Goal: Task Accomplishment & Management: Manage account settings

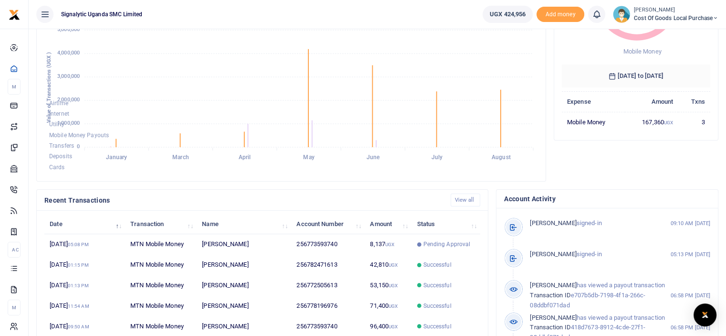
scroll to position [233, 0]
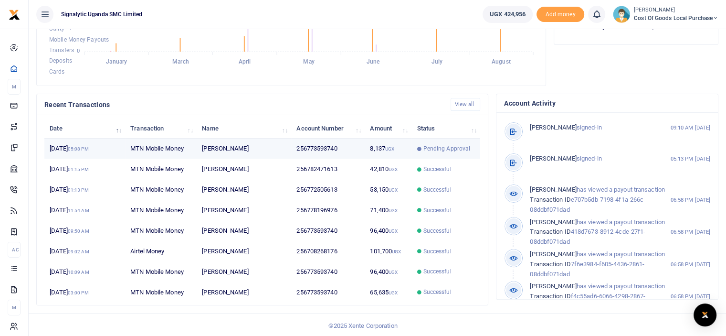
click at [311, 154] on td "256773593740" at bounding box center [328, 148] width 74 height 21
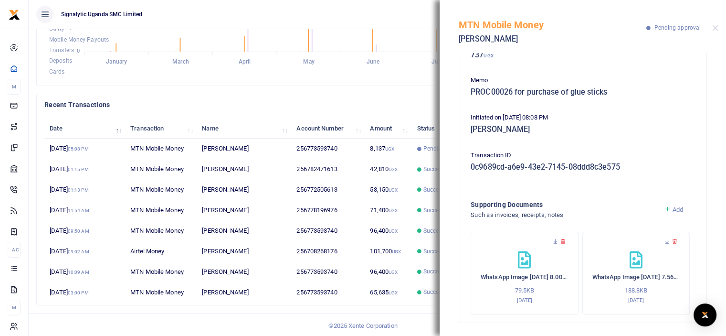
scroll to position [105, 0]
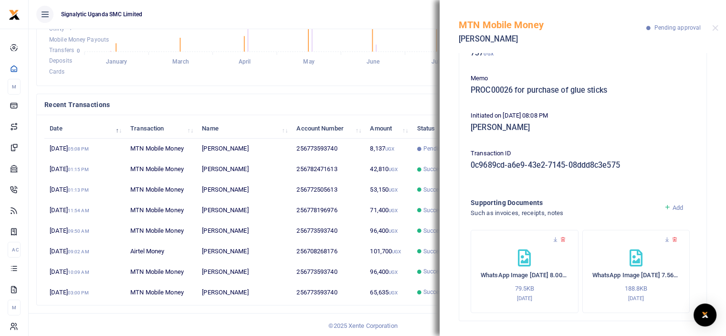
click at [358, 105] on h4 "Recent Transactions" at bounding box center [243, 104] width 399 height 11
click at [256, 113] on div "Recent Transactions View all" at bounding box center [262, 104] width 451 height 21
click at [714, 30] on button "Close" at bounding box center [715, 28] width 6 height 6
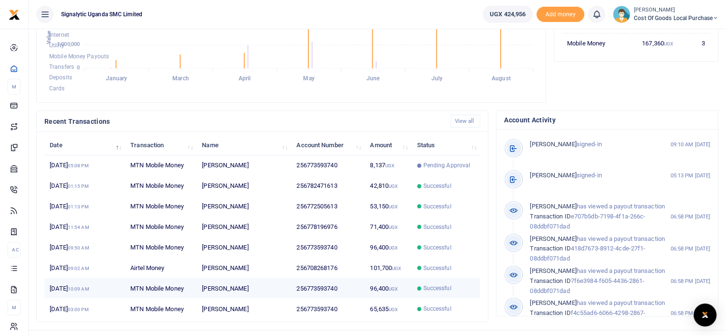
scroll to position [233, 0]
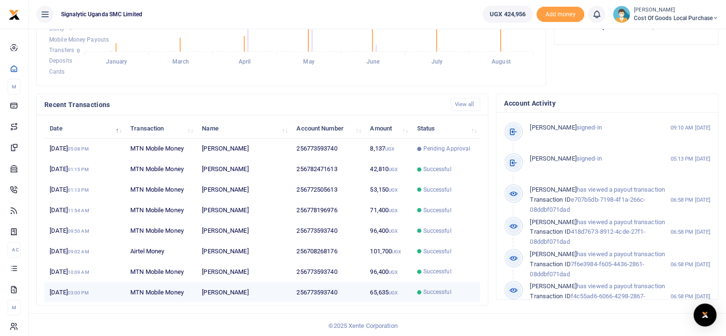
click at [258, 288] on td "Robert Richard Kyebavuma" at bounding box center [244, 292] width 95 height 20
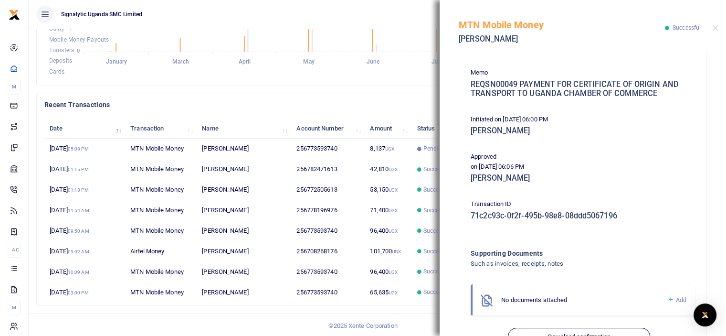
scroll to position [191, 0]
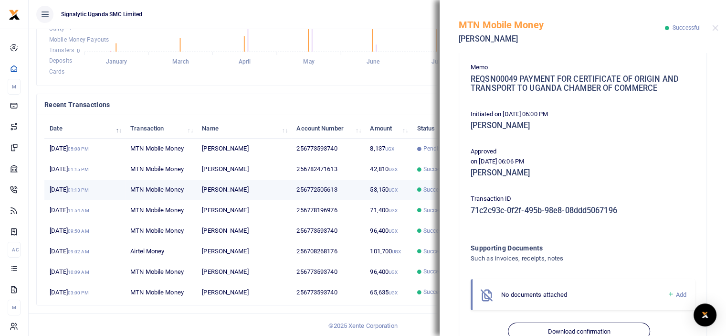
click at [332, 190] on td "256772505613" at bounding box center [328, 189] width 74 height 21
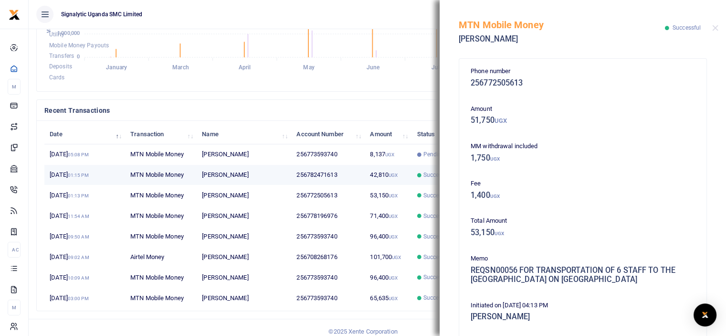
scroll to position [233, 0]
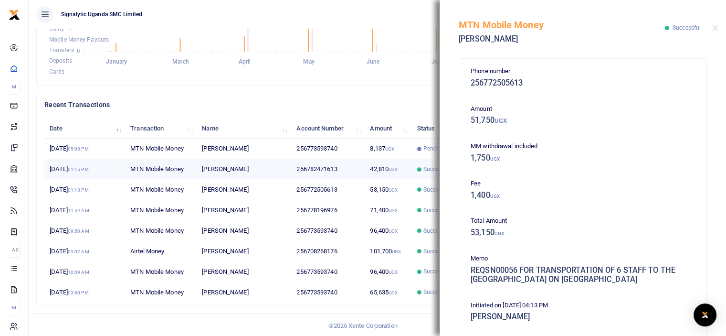
click at [317, 160] on td "256782471613" at bounding box center [328, 169] width 74 height 21
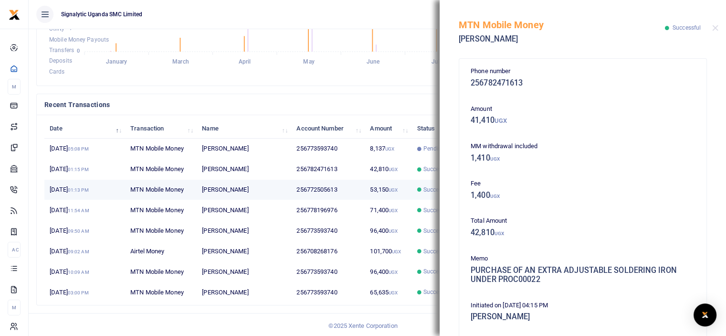
click at [326, 189] on td "256772505613" at bounding box center [328, 189] width 74 height 21
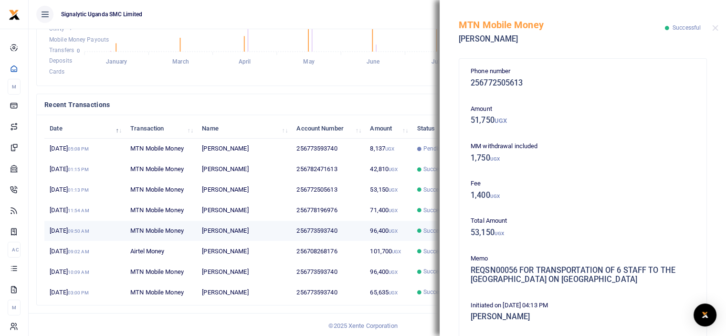
click at [384, 231] on td "96,400 UGX" at bounding box center [388, 231] width 47 height 21
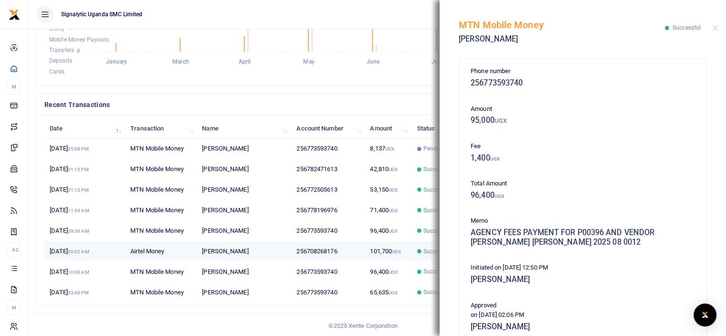
click at [393, 246] on td "101,700 UGX" at bounding box center [388, 251] width 47 height 21
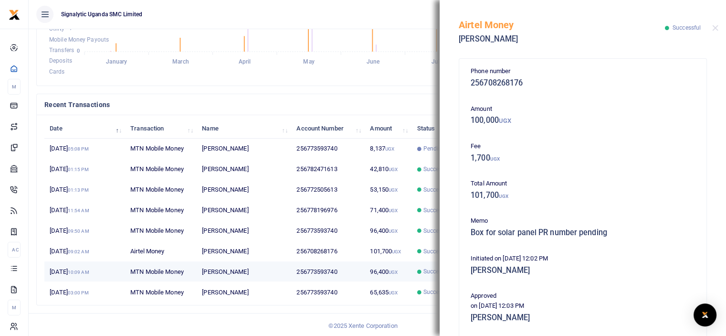
click at [391, 271] on small "UGX" at bounding box center [393, 271] width 9 height 5
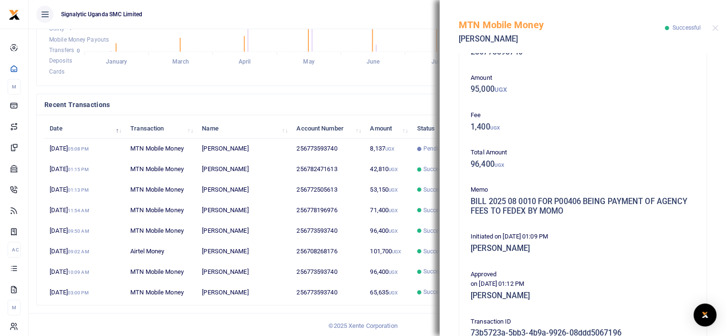
scroll to position [48, 0]
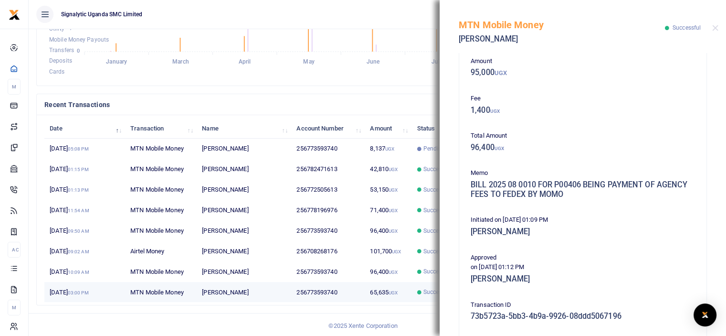
click at [373, 294] on td "65,635 UGX" at bounding box center [388, 292] width 47 height 20
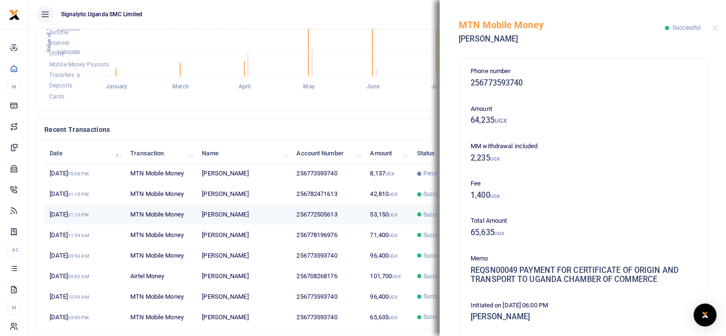
scroll to position [185, 0]
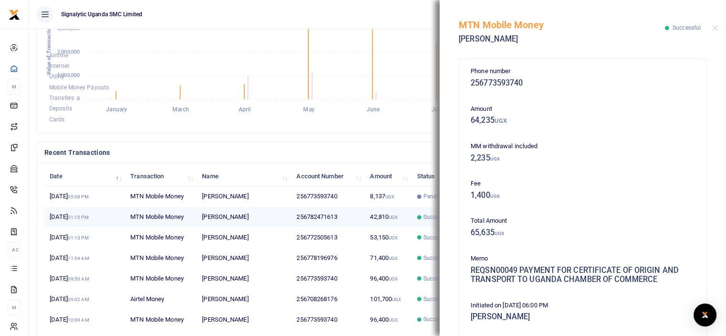
click at [378, 213] on td "42,810 UGX" at bounding box center [388, 217] width 47 height 21
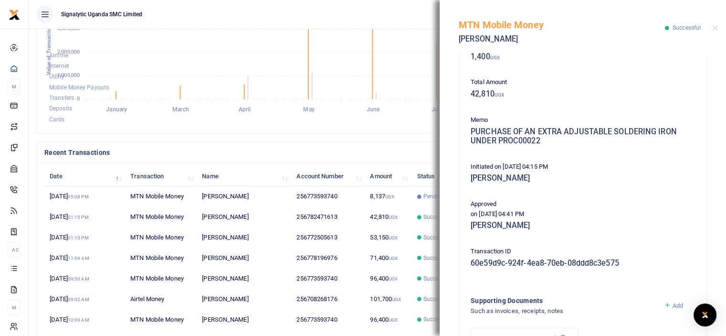
scroll to position [68, 0]
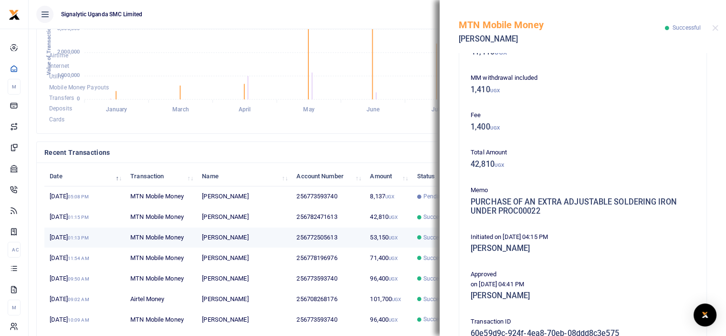
click at [381, 233] on td "53,150 UGX" at bounding box center [388, 237] width 47 height 21
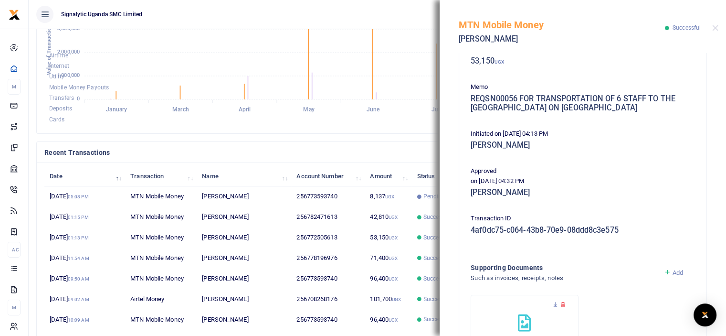
scroll to position [164, 0]
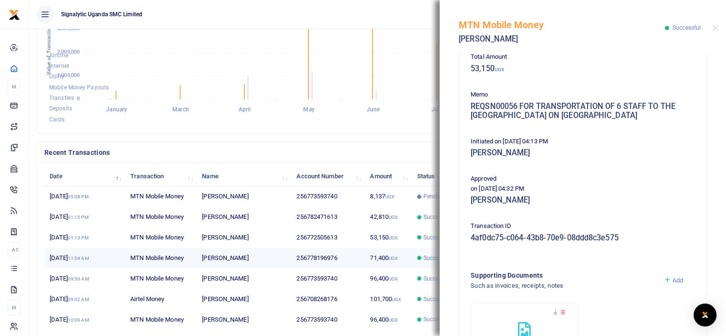
click at [378, 253] on td "71,400 UGX" at bounding box center [388, 258] width 47 height 21
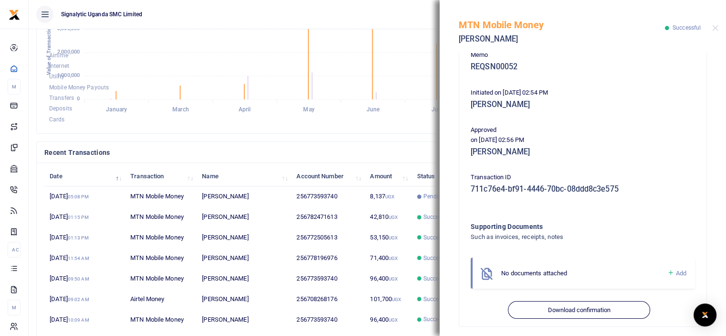
scroll to position [172, 0]
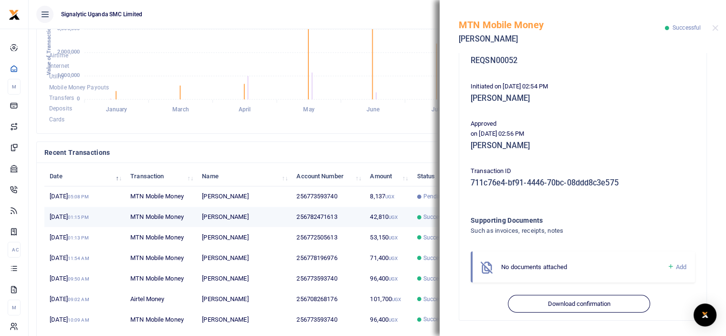
click at [341, 221] on td "256782471613" at bounding box center [328, 217] width 74 height 21
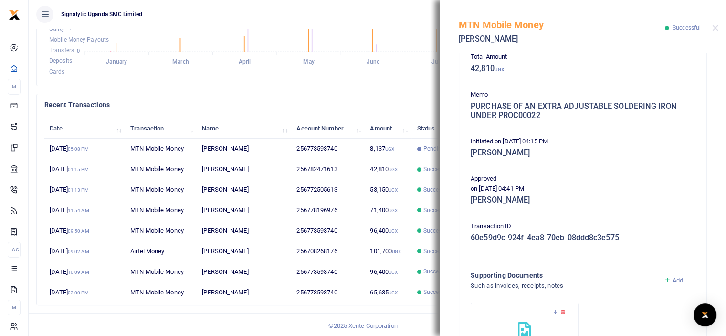
scroll to position [116, 0]
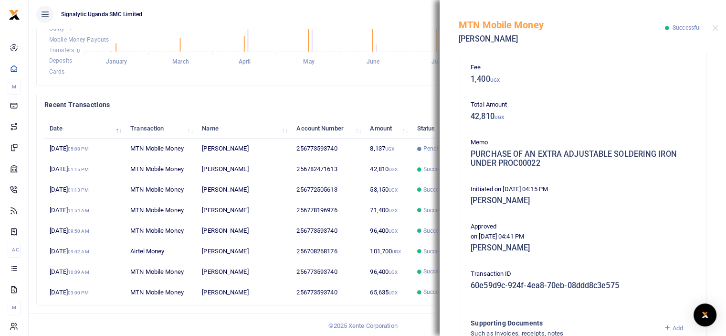
click at [542, 166] on h5 "PURCHASE OF AN EXTRA ADJUSTABLE SOLDERING IRON UNDER PROC00022" at bounding box center [583, 158] width 224 height 19
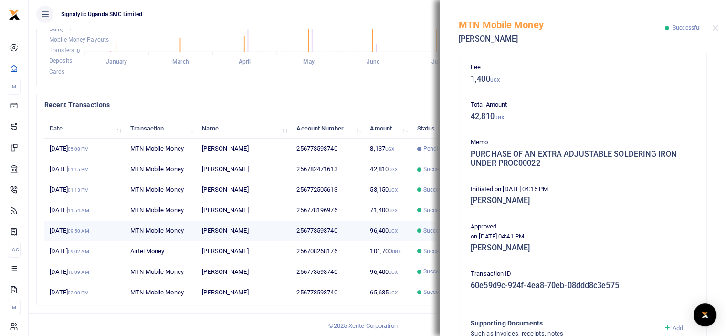
click at [347, 229] on td "256773593740" at bounding box center [328, 231] width 74 height 21
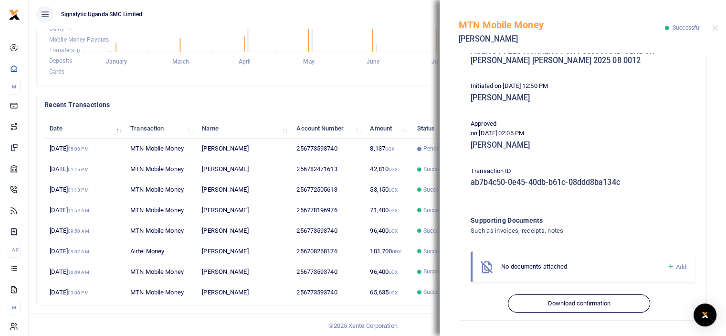
scroll to position [134, 0]
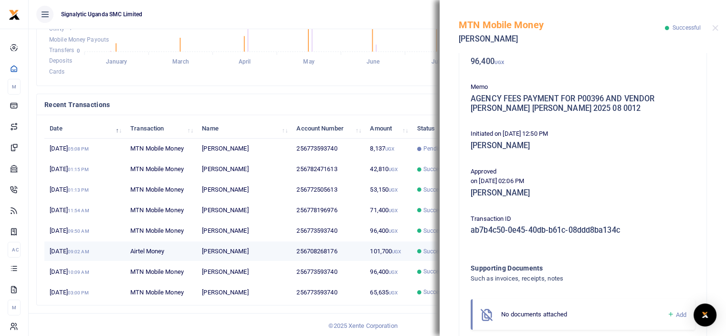
click at [357, 253] on td "256708268176" at bounding box center [328, 251] width 74 height 21
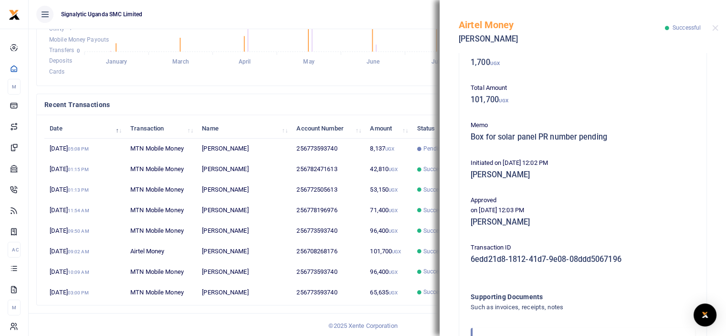
scroll to position [143, 0]
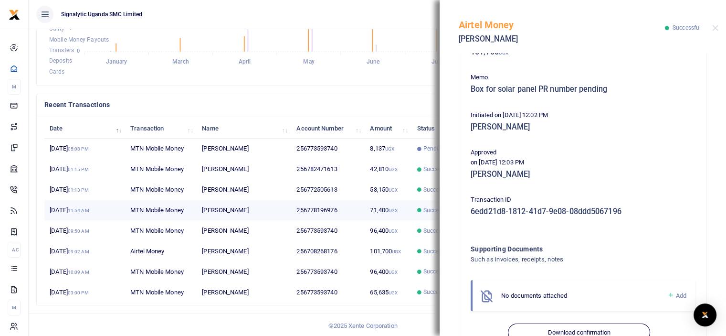
click at [368, 211] on td "71,400 UGX" at bounding box center [388, 210] width 47 height 21
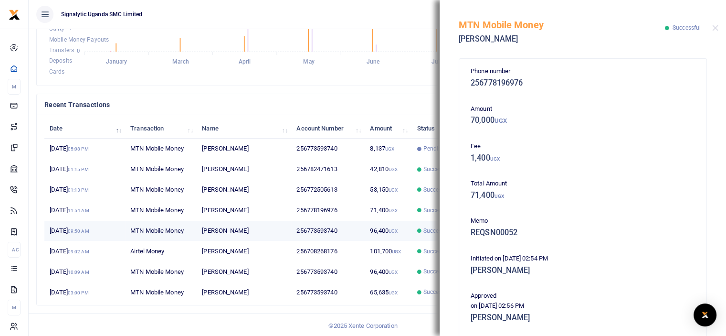
click at [383, 225] on td "96,400 UGX" at bounding box center [388, 231] width 47 height 21
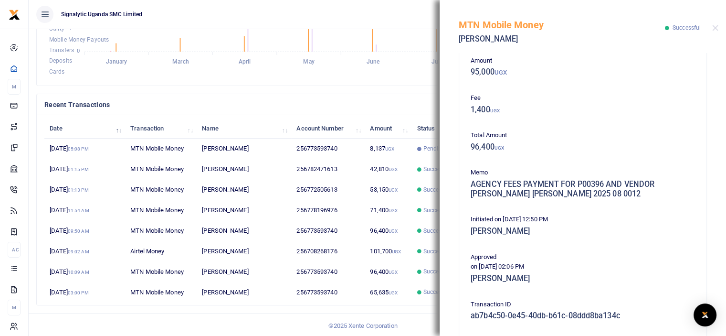
scroll to position [38, 0]
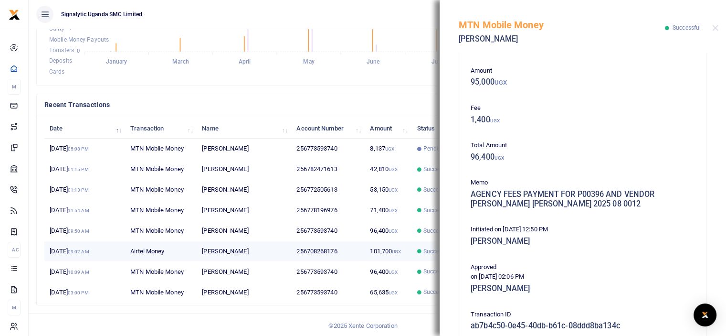
click at [382, 250] on td "101,700 UGX" at bounding box center [388, 251] width 47 height 21
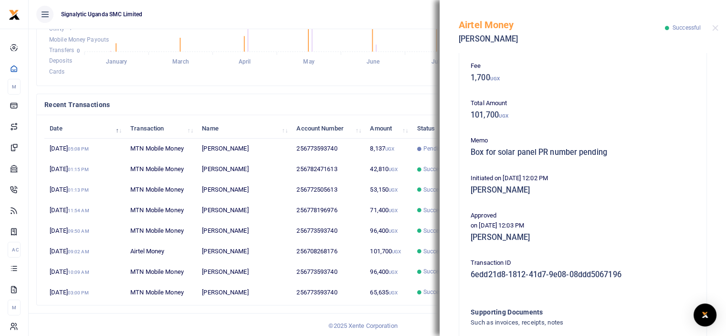
scroll to position [95, 0]
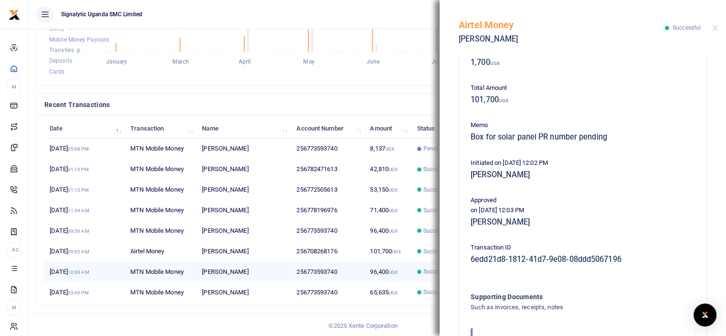
click at [367, 270] on td "96,400 UGX" at bounding box center [388, 271] width 47 height 21
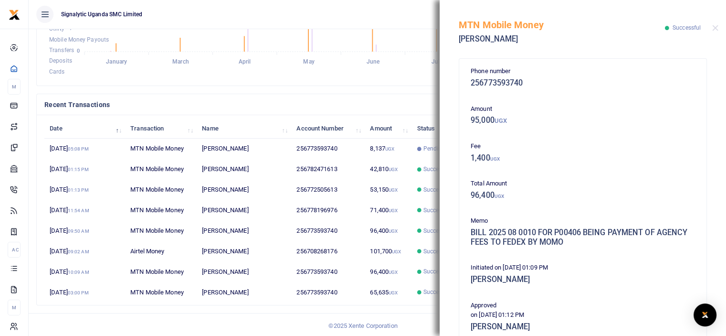
click at [412, 105] on h4 "Recent Transactions" at bounding box center [243, 104] width 399 height 11
click at [713, 27] on button "Close" at bounding box center [715, 28] width 6 height 6
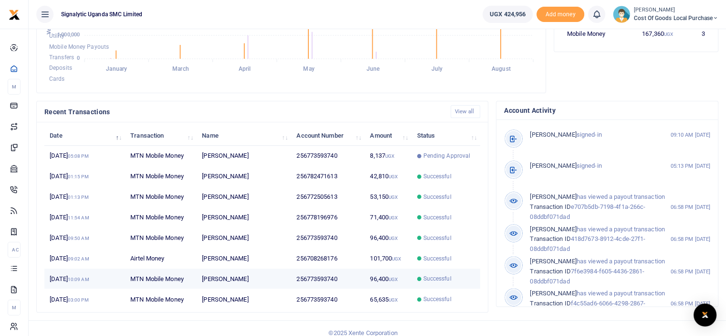
scroll to position [233, 0]
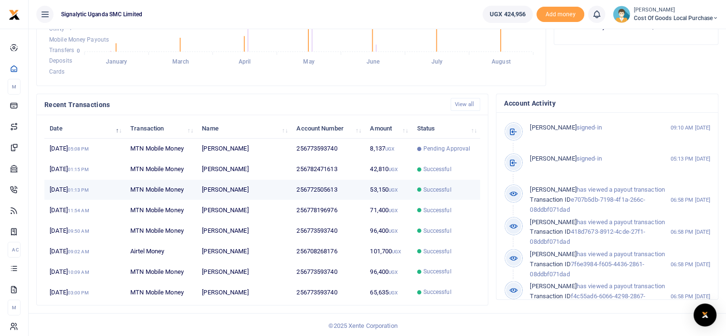
click at [311, 189] on td "256772505613" at bounding box center [328, 189] width 74 height 21
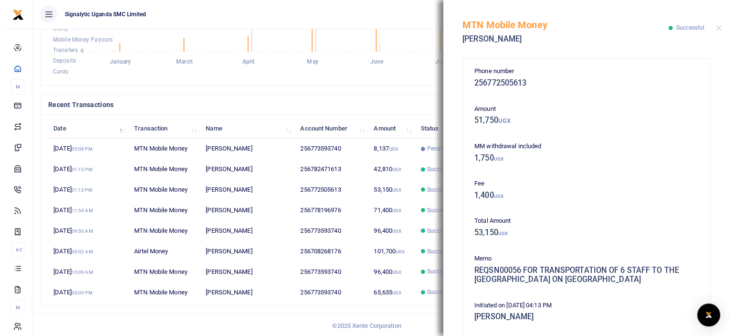
scroll to position [48, 0]
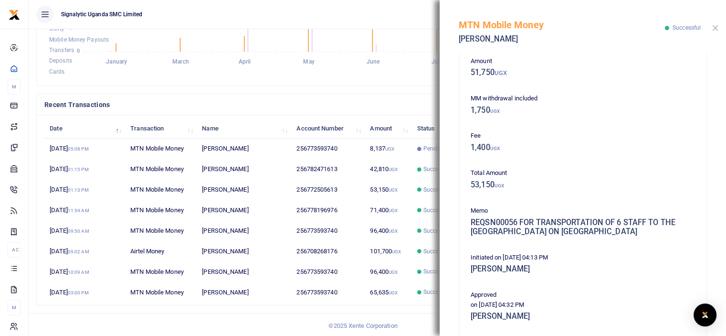
click at [718, 28] on button "Close" at bounding box center [715, 28] width 6 height 6
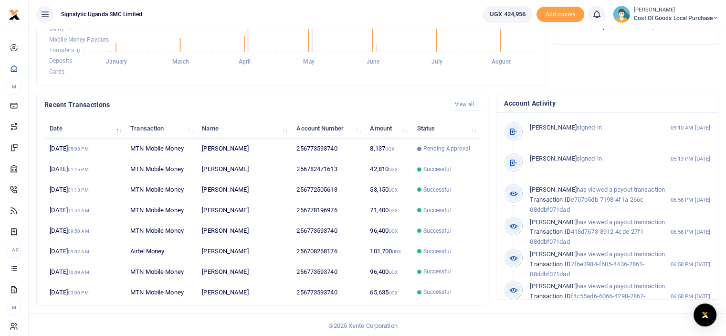
click at [713, 15] on icon at bounding box center [716, 18] width 6 height 7
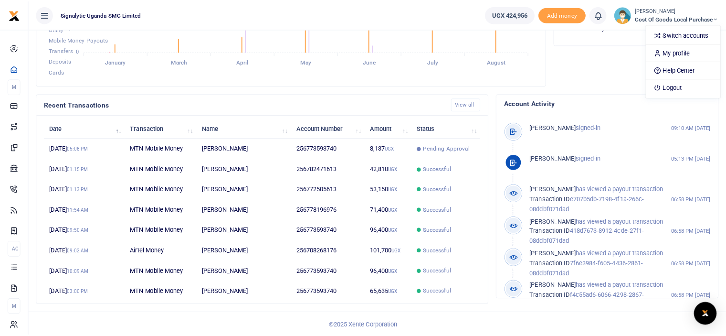
scroll to position [8, 8]
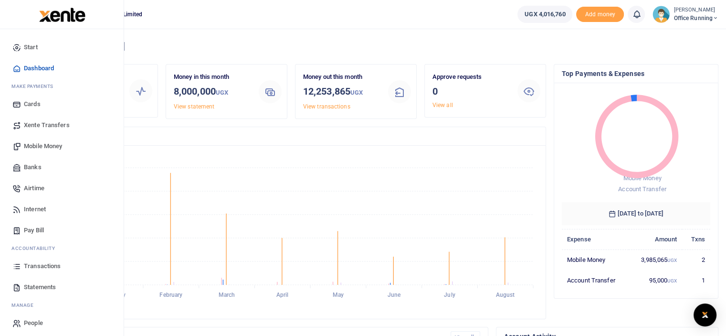
click at [41, 229] on span "Pay Bill" at bounding box center [34, 230] width 20 height 10
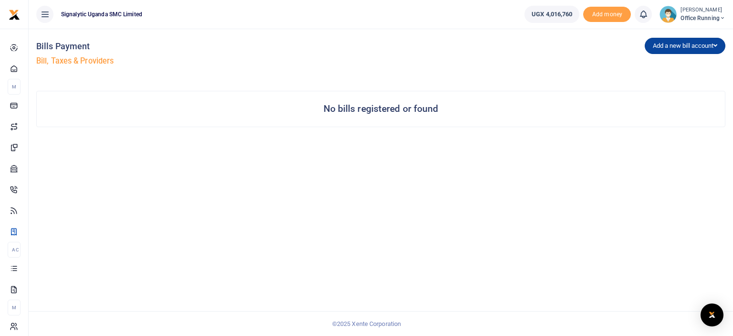
click at [695, 45] on button "Add a new bill account" at bounding box center [685, 46] width 81 height 16
click at [554, 71] on div "Add a new bill account UEDCL NWSC URA KCCA" at bounding box center [555, 56] width 348 height 54
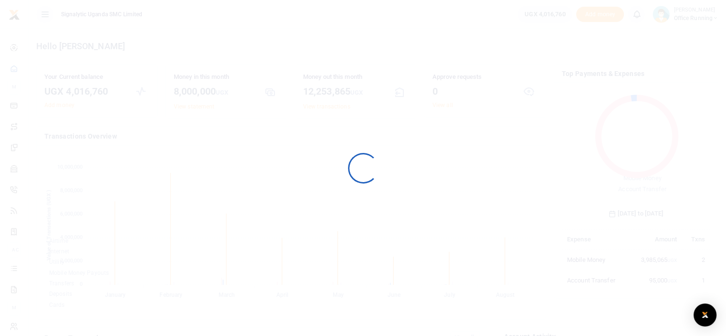
scroll to position [126, 141]
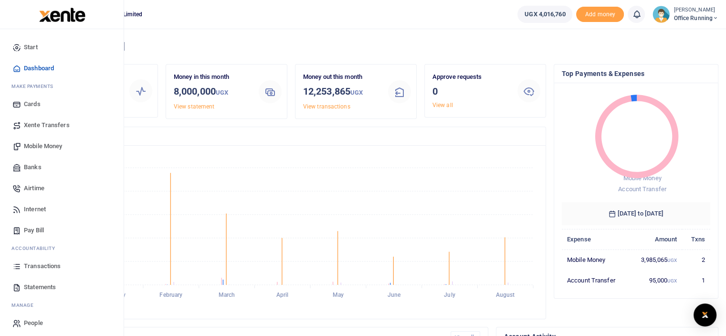
click at [43, 145] on span "Mobile Money" at bounding box center [43, 146] width 38 height 10
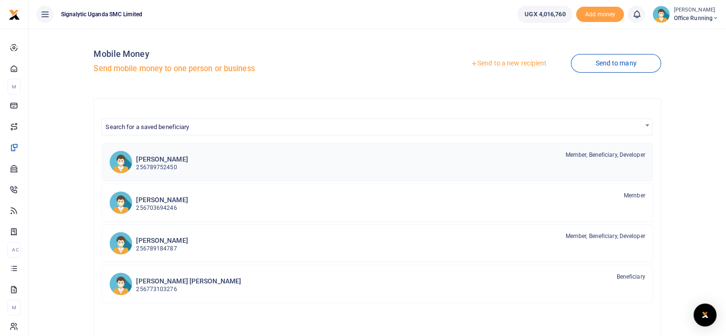
click at [401, 167] on div "[PERSON_NAME] 256789752450 Member, Beneficiary, Developer" at bounding box center [390, 161] width 509 height 22
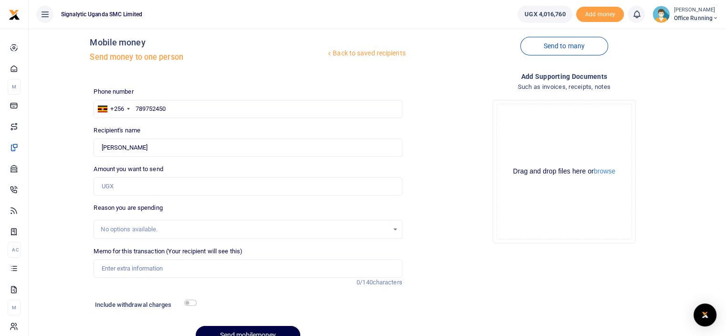
scroll to position [59, 0]
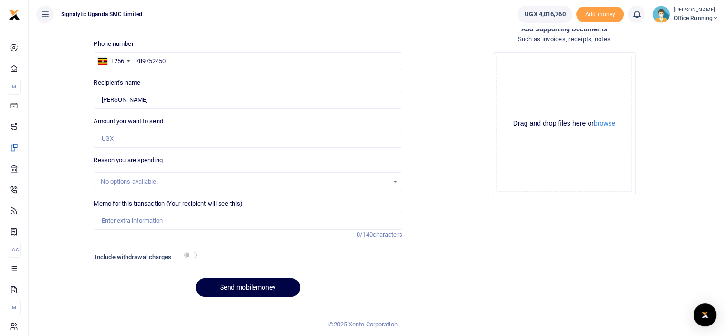
click at [397, 180] on div "No options available." at bounding box center [247, 181] width 307 height 11
click at [139, 179] on div "No options available." at bounding box center [244, 182] width 287 height 10
click at [142, 161] on label "Reason you are spending" at bounding box center [128, 160] width 69 height 10
click at [155, 214] on input "Memo for this transaction (Your recipient will see this)" at bounding box center [248, 220] width 308 height 18
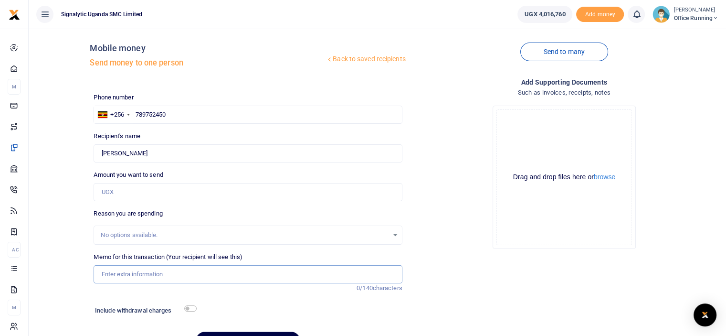
scroll to position [0, 0]
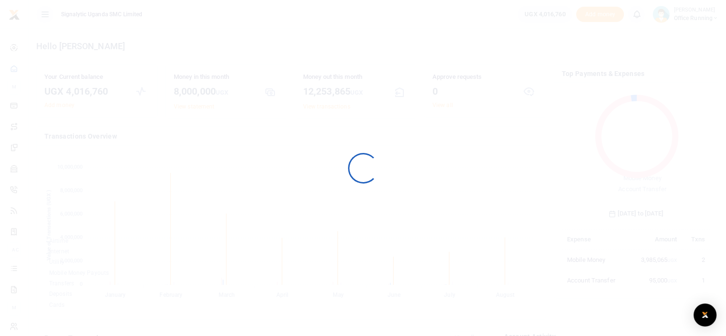
scroll to position [126, 141]
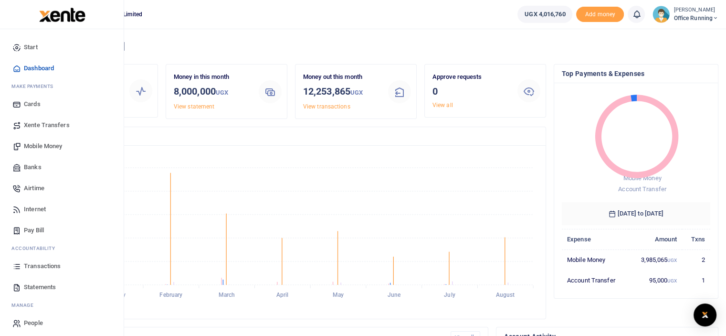
click at [55, 126] on span "Xente Transfers" at bounding box center [47, 125] width 46 height 10
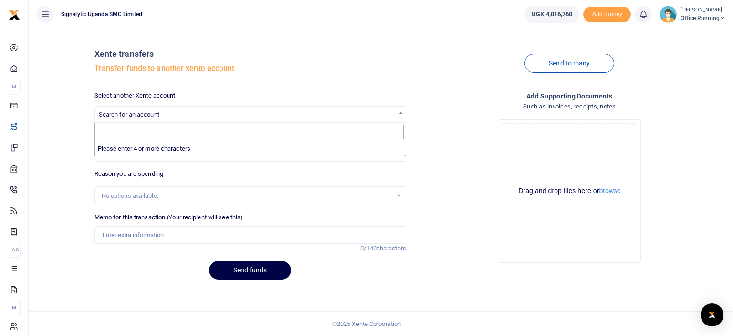
click at [401, 113] on b at bounding box center [401, 113] width 4 height 2
type input "s"
type input "si"
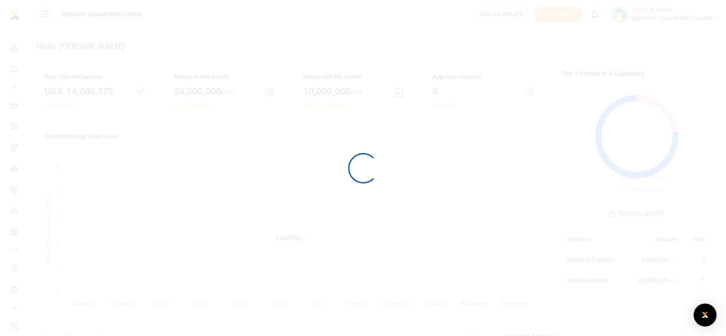
scroll to position [126, 141]
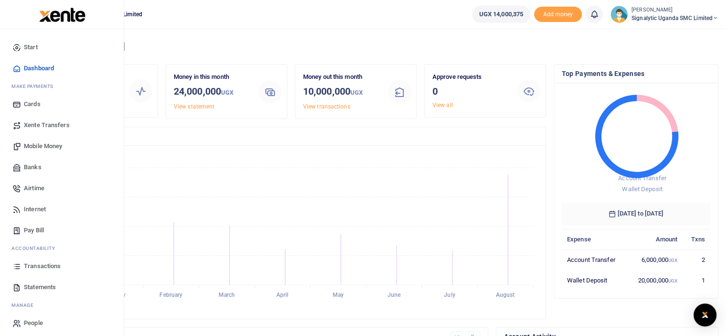
click at [46, 126] on span "Xente Transfers" at bounding box center [47, 125] width 46 height 10
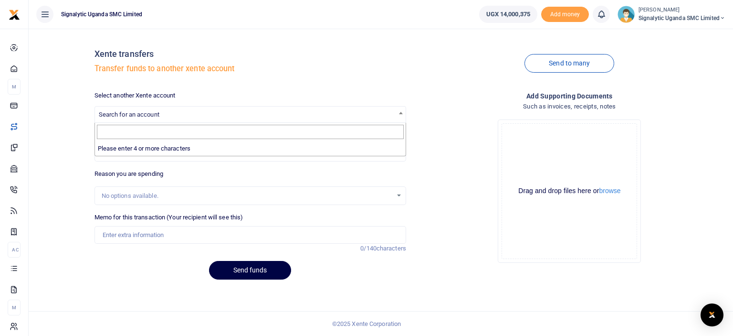
click at [399, 114] on span at bounding box center [401, 112] width 10 height 12
type input "I"
click at [430, 169] on div "Drop your files here Drag and drop files here or browse Powered by Uppy" at bounding box center [570, 191] width 312 height 158
click at [307, 158] on input "Amount you want to send" at bounding box center [251, 153] width 312 height 18
click at [401, 115] on span at bounding box center [401, 112] width 10 height 12
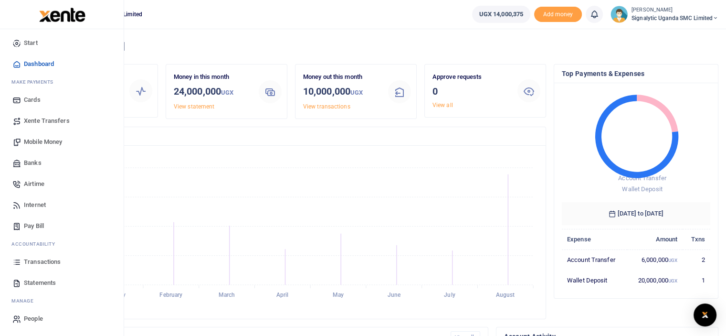
click at [50, 140] on span "Mobile Money" at bounding box center [43, 142] width 38 height 10
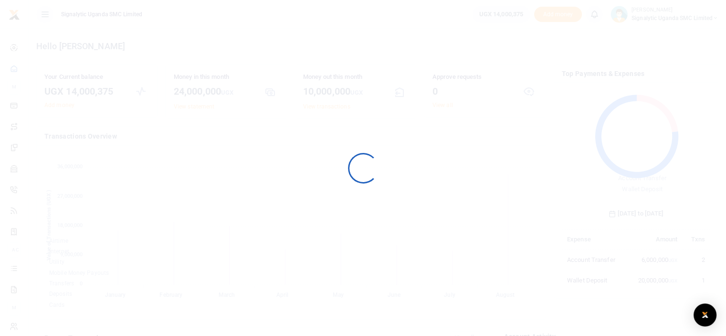
scroll to position [126, 141]
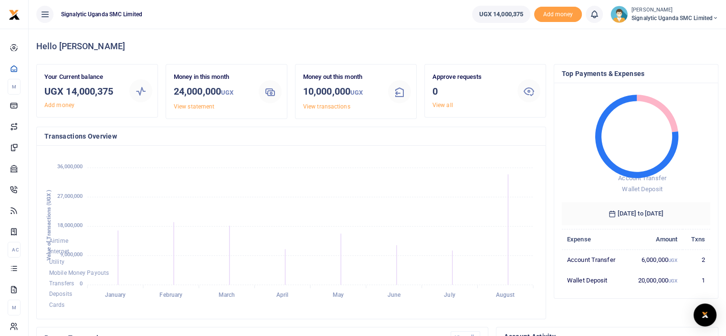
click at [708, 18] on span "Signalytic Uganda SMC Limited" at bounding box center [674, 18] width 87 height 9
click at [680, 35] on link "Switch accounts" at bounding box center [681, 34] width 75 height 13
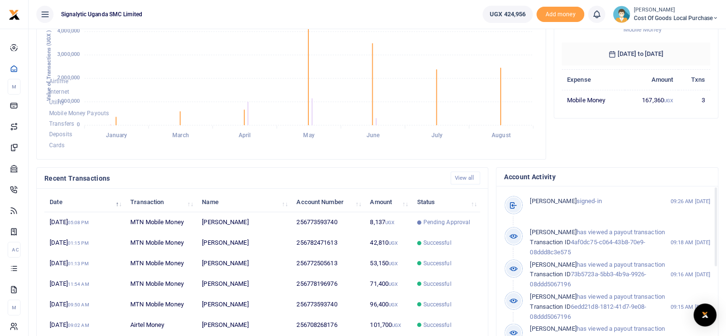
scroll to position [143, 0]
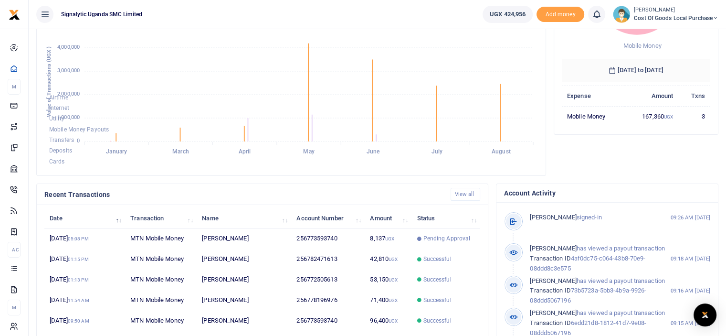
click at [508, 68] on foreignobject "Airtime Internet Utility Mobile Money Payouts Transfers Deposits Cards" at bounding box center [291, 89] width 494 height 158
click at [714, 18] on icon at bounding box center [716, 18] width 6 height 7
click at [681, 83] on link "Logout" at bounding box center [682, 87] width 75 height 13
